Goal: Information Seeking & Learning: Learn about a topic

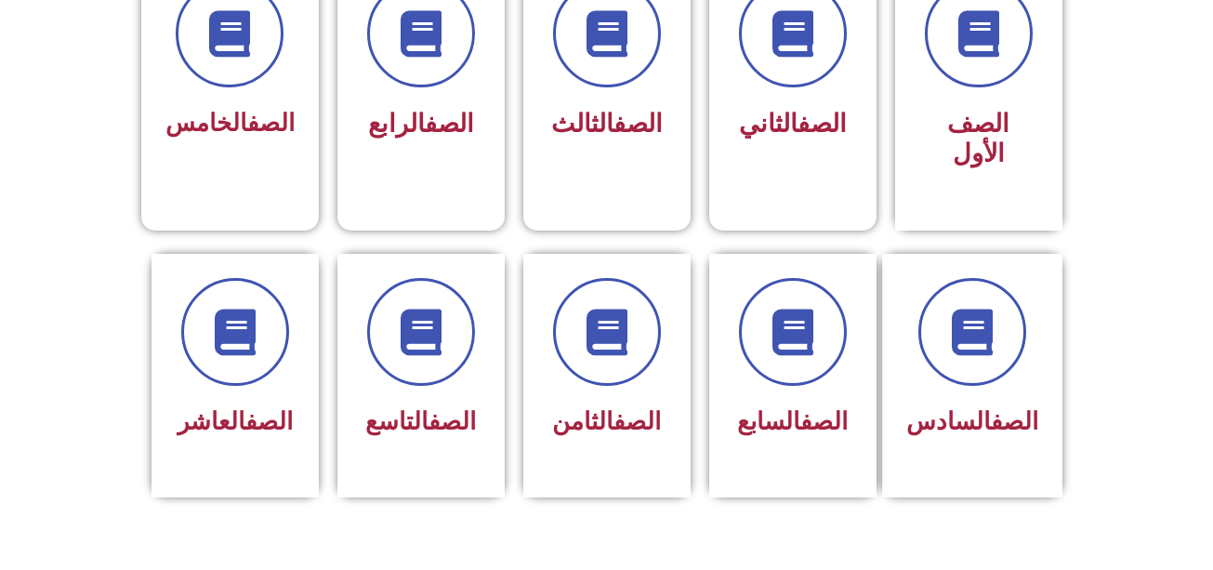
scroll to position [533, 0]
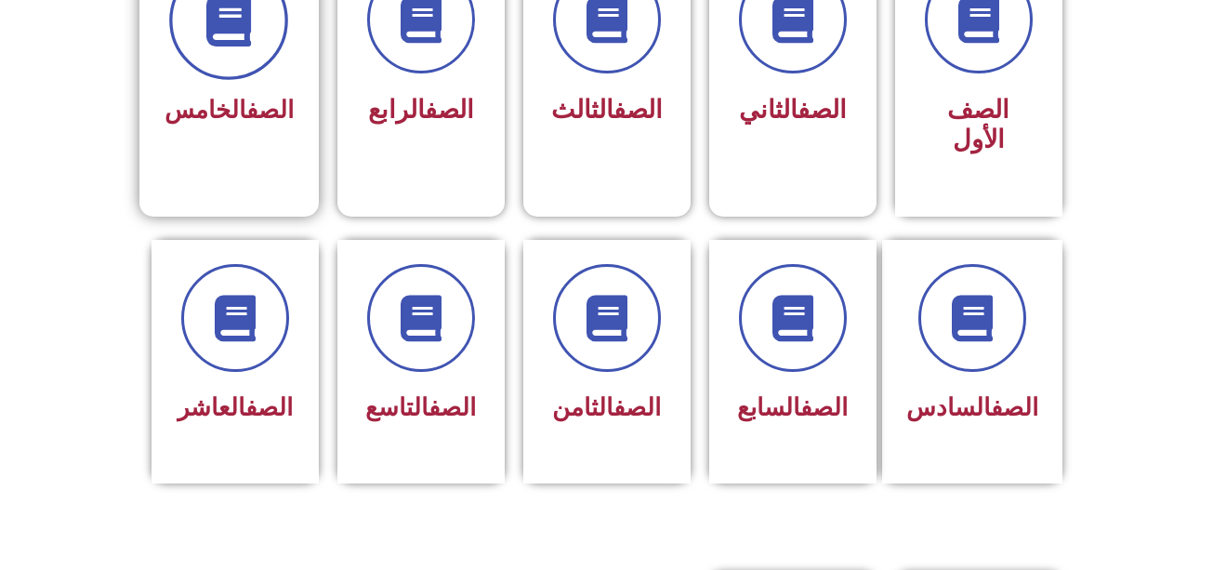
click at [267, 32] on span at bounding box center [228, 20] width 119 height 119
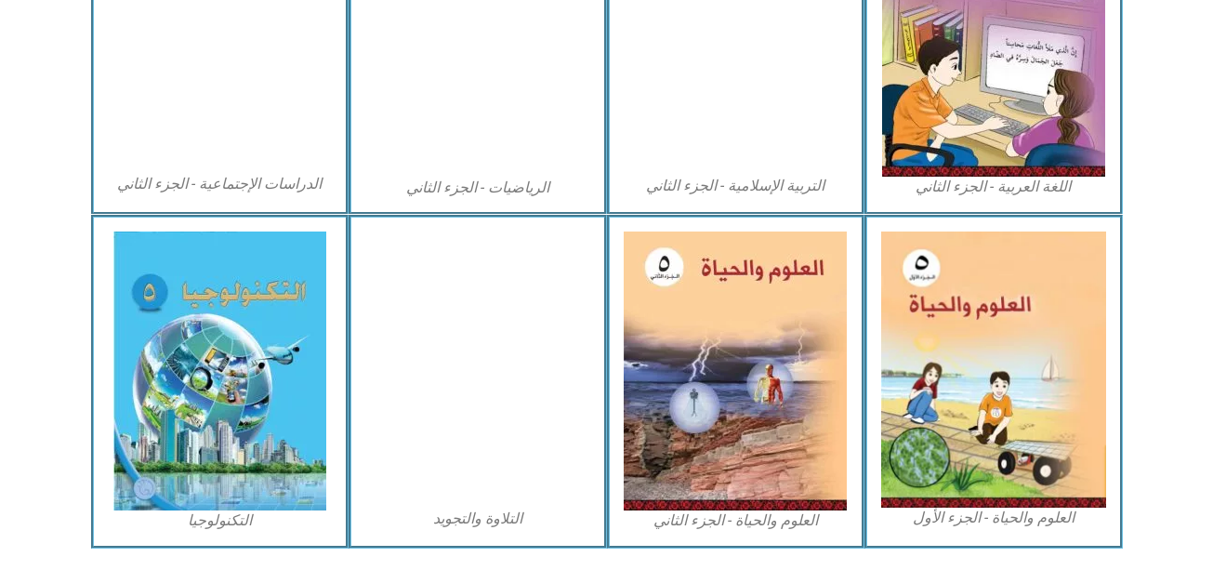
scroll to position [1095, 0]
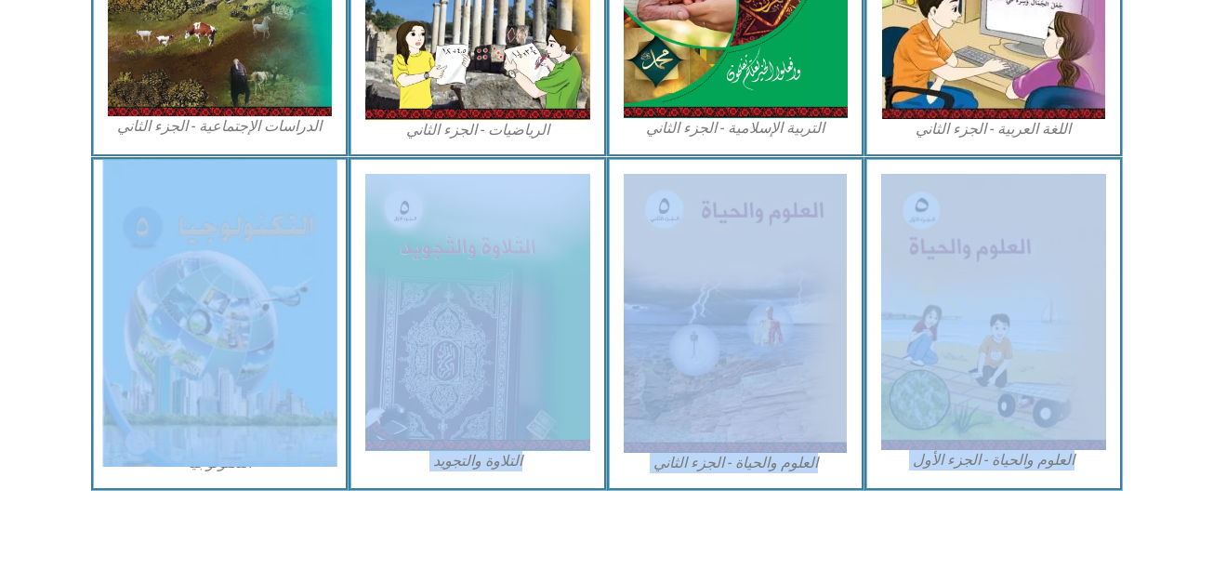
drag, startPoint x: 76, startPoint y: 261, endPoint x: 161, endPoint y: 277, distance: 86.0
click at [161, 277] on section "العلوم والحياة - الجزء الأول العلوم والحياة - الجزء الثاني التلاوة والتجويد الت…" at bounding box center [606, 323] width 1213 height 333
click at [161, 277] on img at bounding box center [219, 313] width 234 height 307
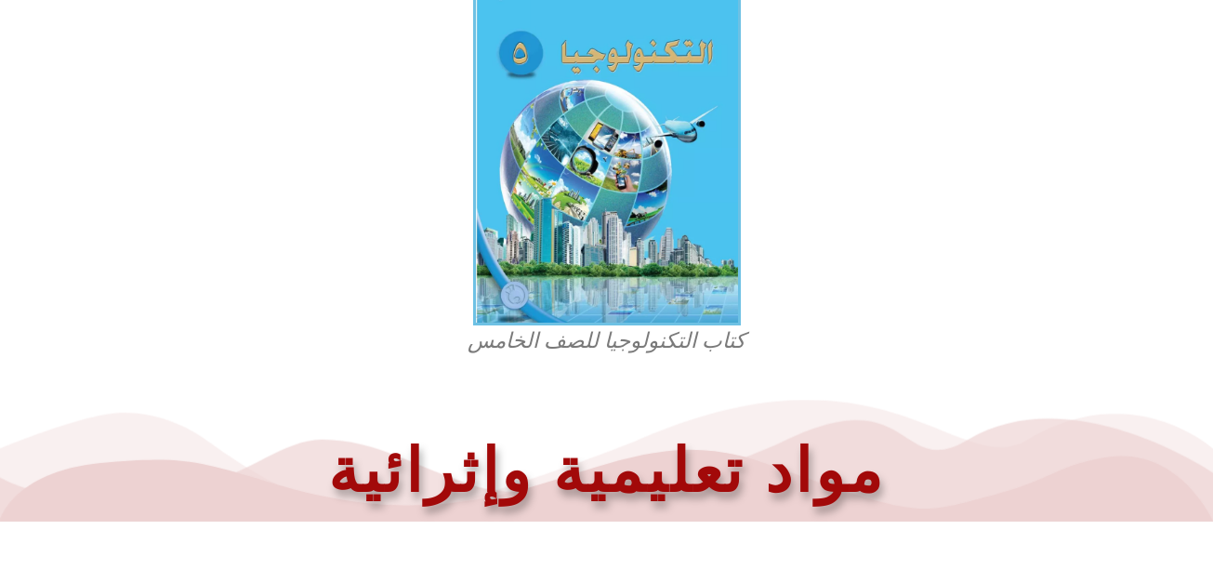
scroll to position [597, 0]
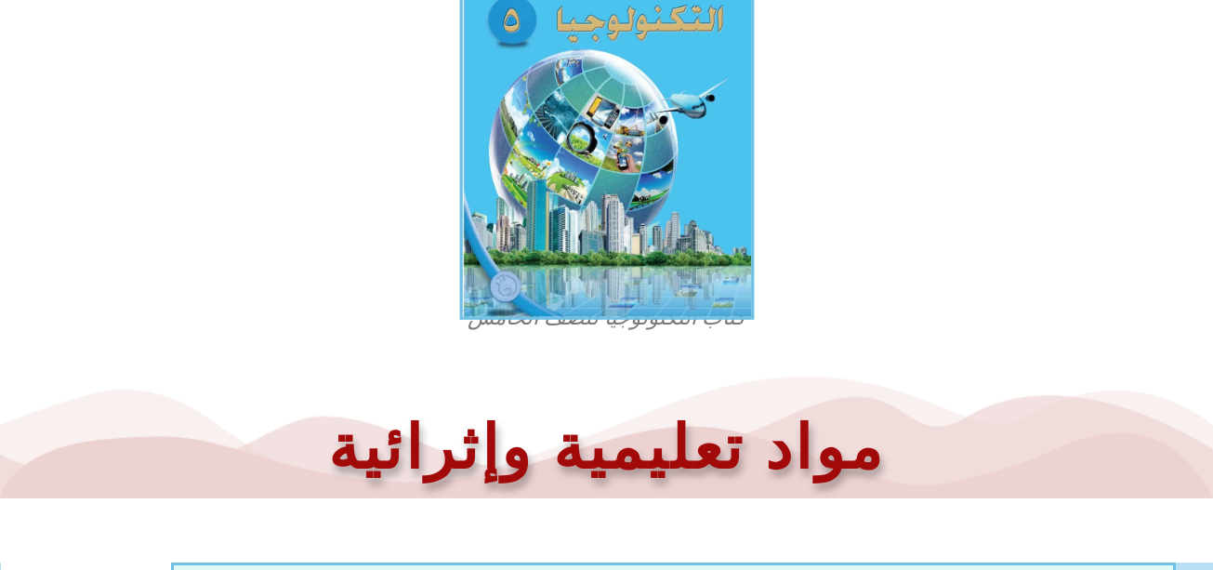
click at [613, 171] on img at bounding box center [606, 127] width 295 height 385
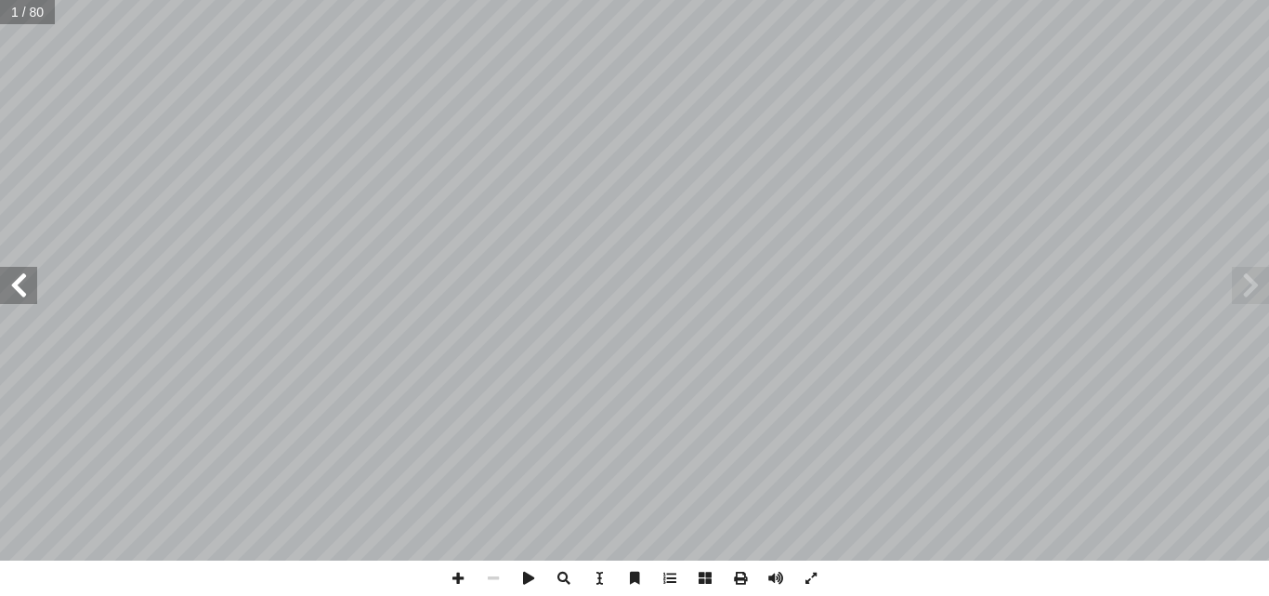
click at [36, 296] on span at bounding box center [18, 285] width 37 height 37
click at [20, 282] on span at bounding box center [18, 285] width 37 height 37
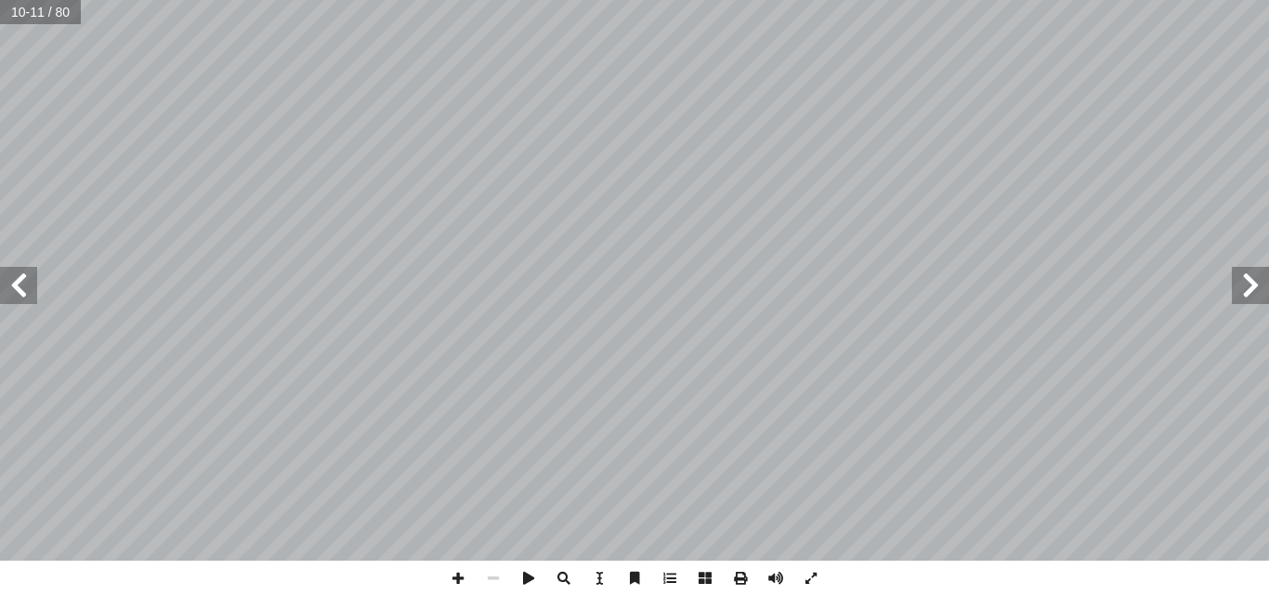
click at [20, 282] on span at bounding box center [18, 285] width 37 height 37
click at [1226, 282] on span at bounding box center [1250, 285] width 37 height 37
click at [456, 569] on span at bounding box center [457, 577] width 35 height 35
click at [702, 569] on span at bounding box center [705, 577] width 35 height 35
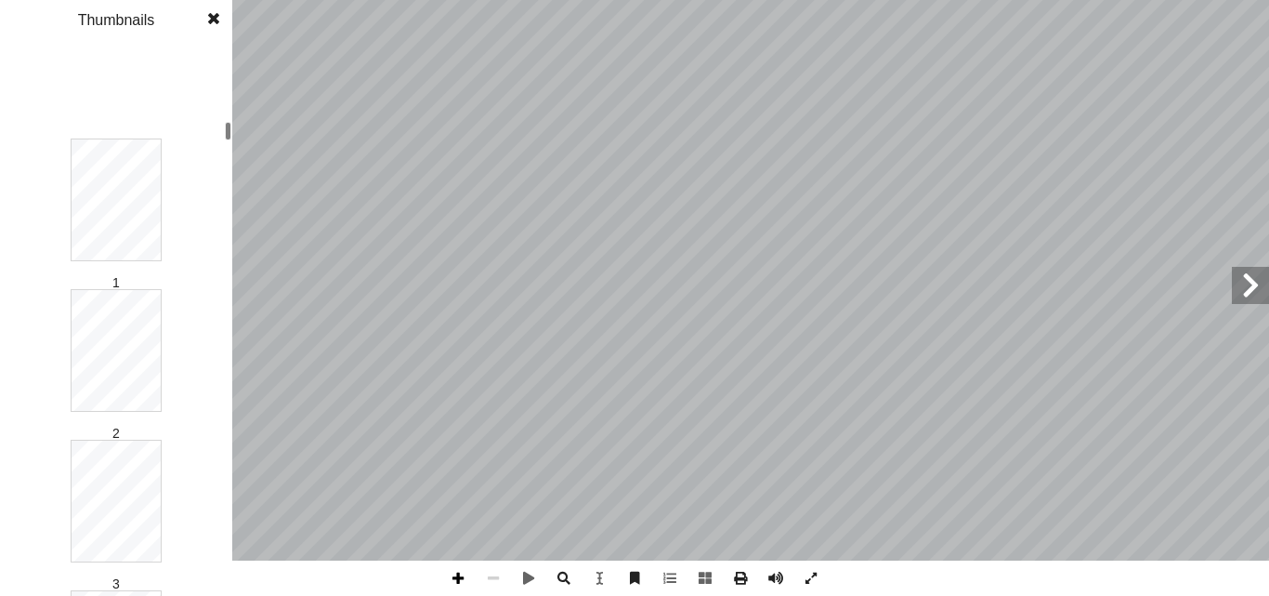
click at [458, 569] on span at bounding box center [457, 577] width 35 height 35
click at [817, 569] on span at bounding box center [811, 577] width 35 height 35
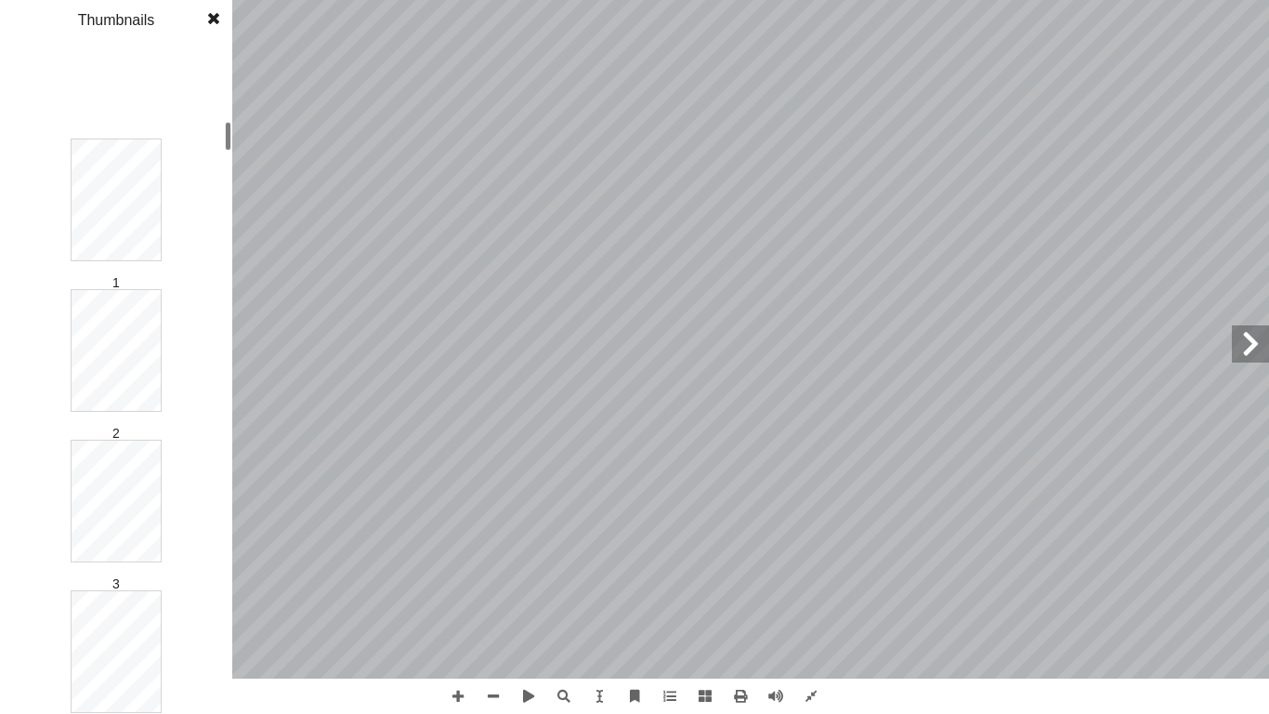
click at [217, 28] on span at bounding box center [213, 18] width 33 height 37
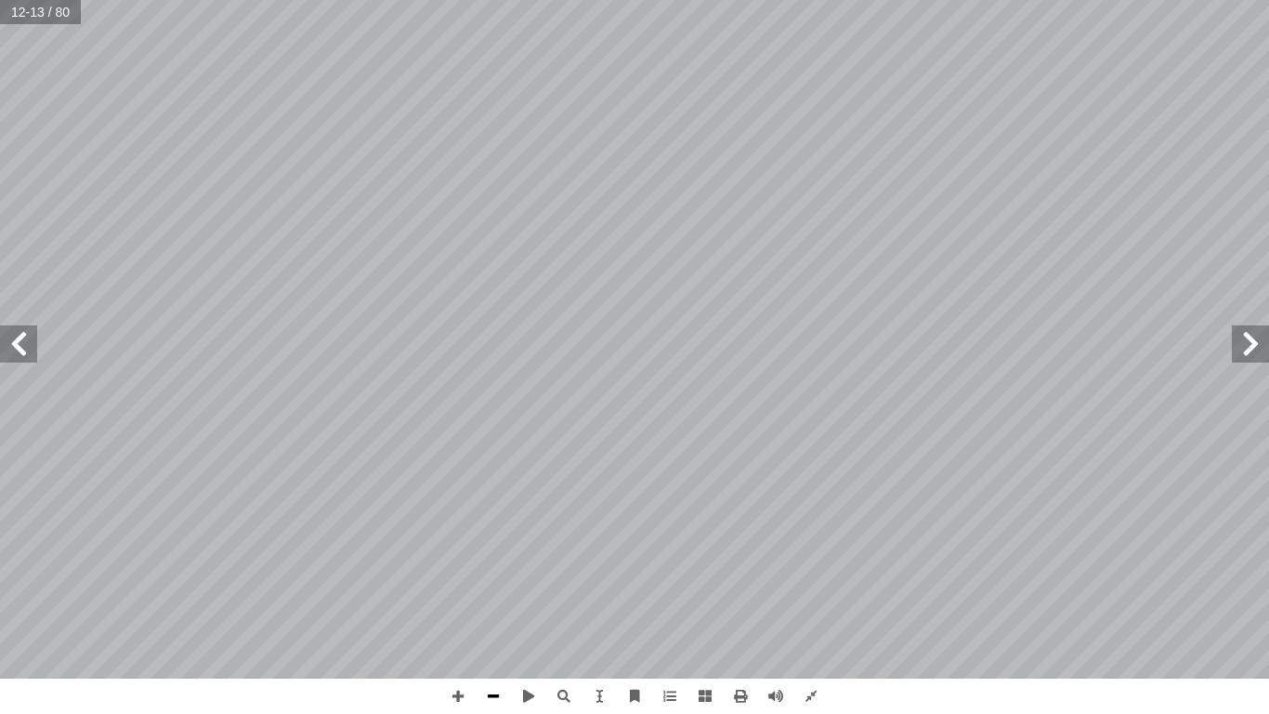
click at [484, 569] on span at bounding box center [493, 695] width 35 height 35
click at [20, 350] on span at bounding box center [18, 343] width 37 height 37
